Goal: Communication & Community: Ask a question

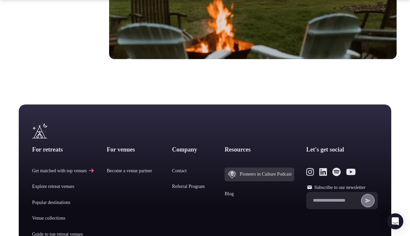
scroll to position [2863, 0]
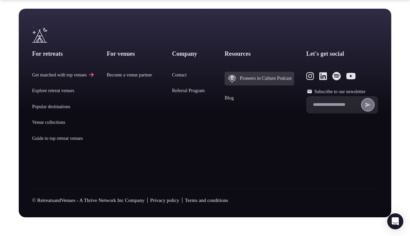
click at [182, 72] on link "Contact" at bounding box center [192, 75] width 41 height 7
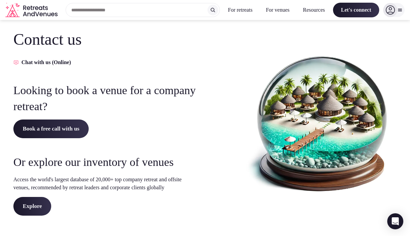
click at [67, 63] on button "Chat with us (Online)" at bounding box center [105, 63] width 185 height 8
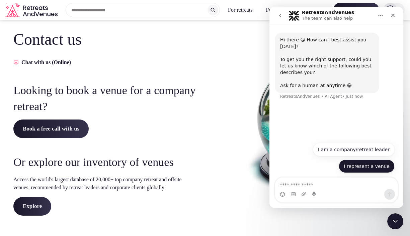
click at [382, 165] on button "I represent a venue" at bounding box center [366, 166] width 56 height 13
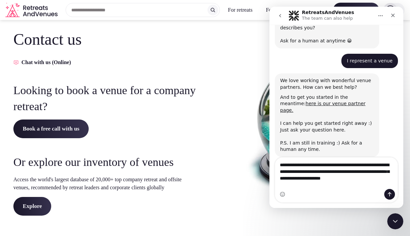
scroll to position [51, 0]
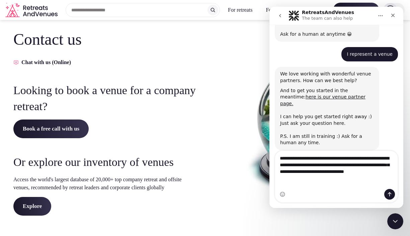
type textarea "**********"
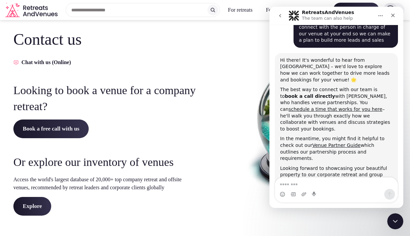
scroll to position [218, 0]
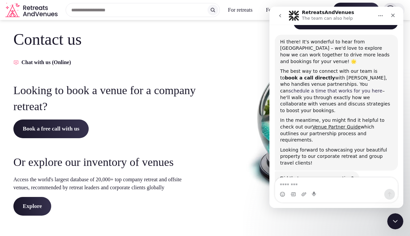
click at [359, 88] on link "schedule a time that works for you here" at bounding box center [335, 90] width 94 height 5
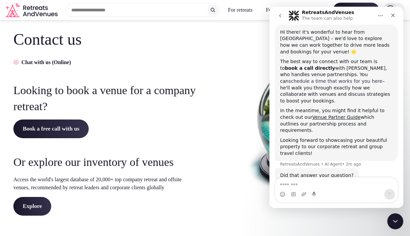
scroll to position [228, 0]
click at [328, 114] on link "Venue Partner Guide" at bounding box center [336, 116] width 48 height 5
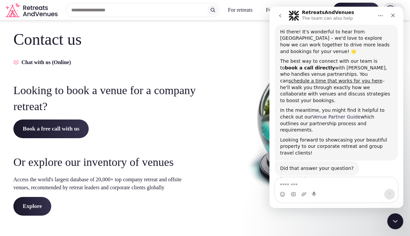
scroll to position [221, 0]
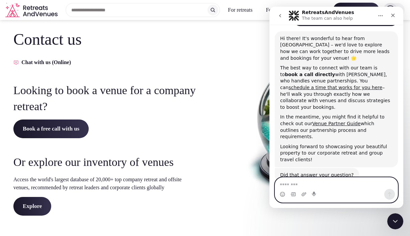
click at [292, 180] on textarea "Message…" at bounding box center [336, 183] width 122 height 11
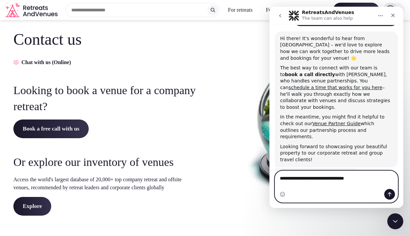
type textarea "**********"
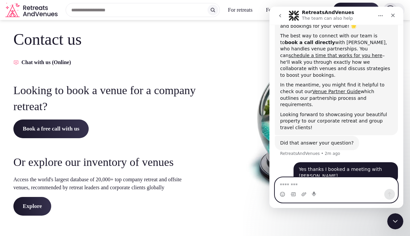
scroll to position [263, 0]
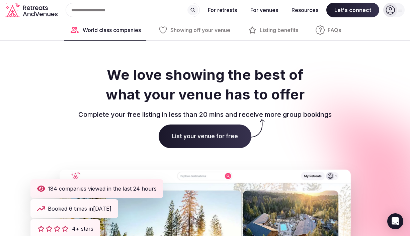
scroll to position [858, 0]
